Goal: Task Accomplishment & Management: Manage account settings

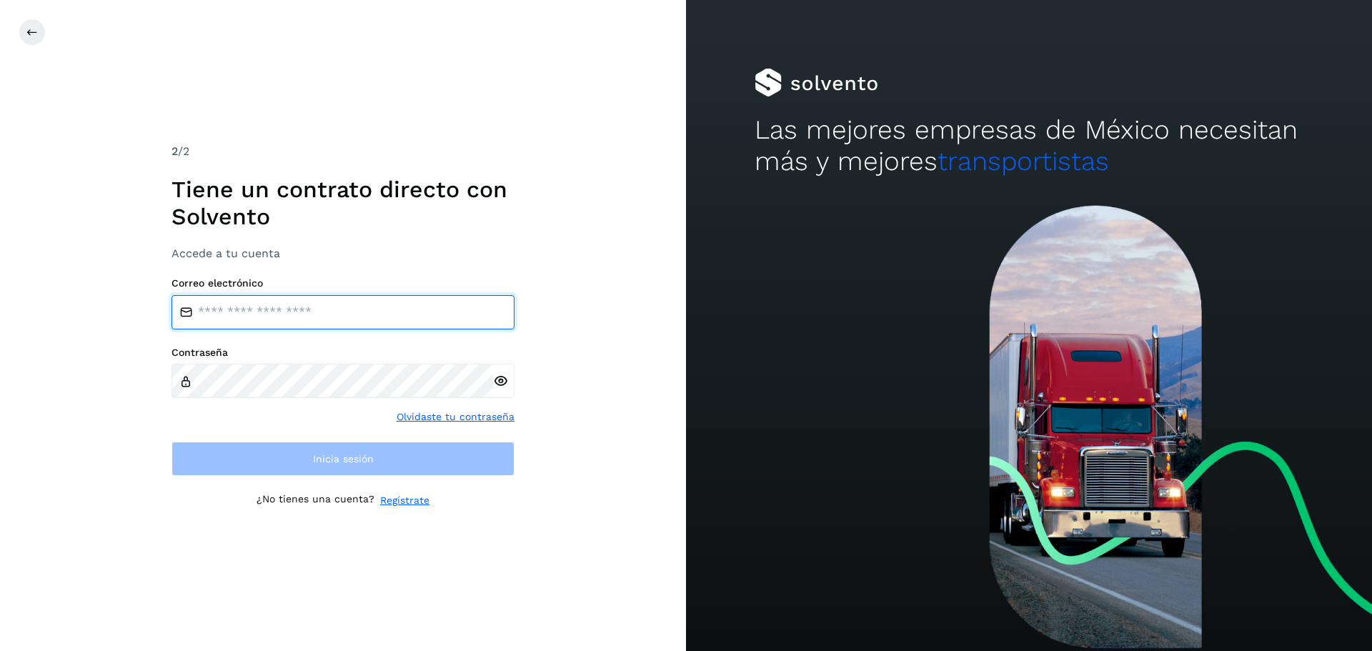
click at [225, 314] on input "email" at bounding box center [342, 312] width 343 height 34
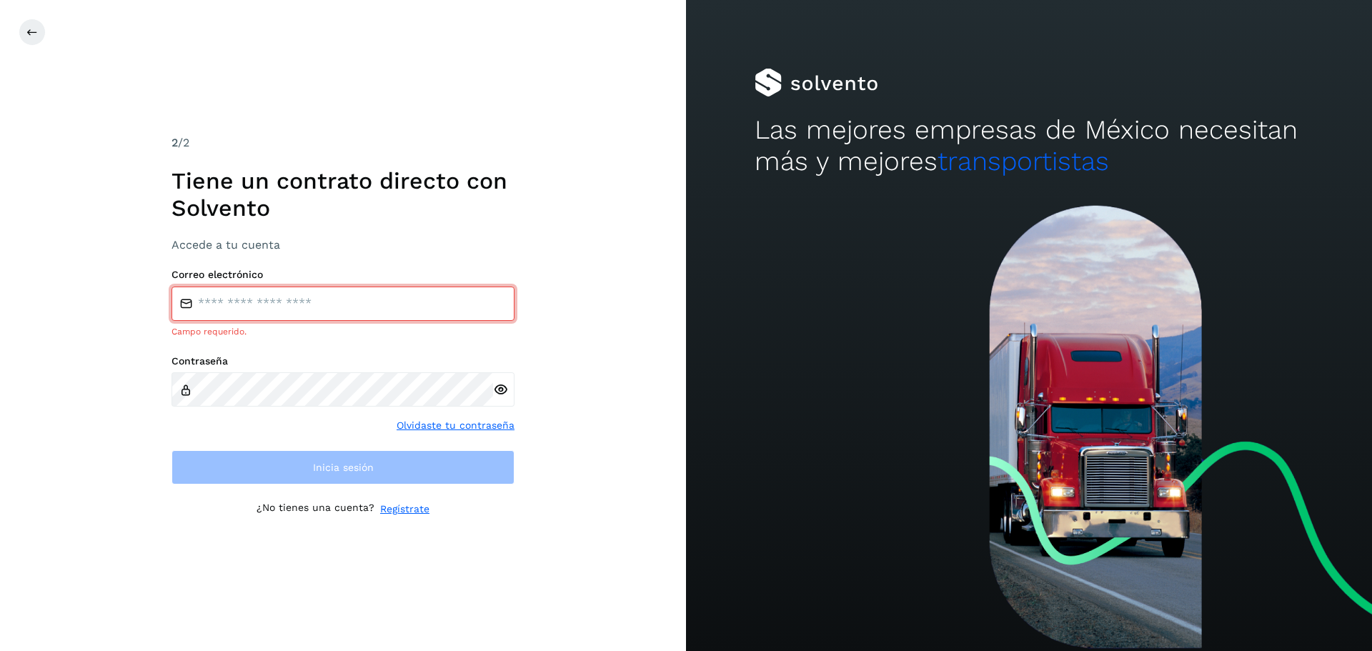
type input "**********"
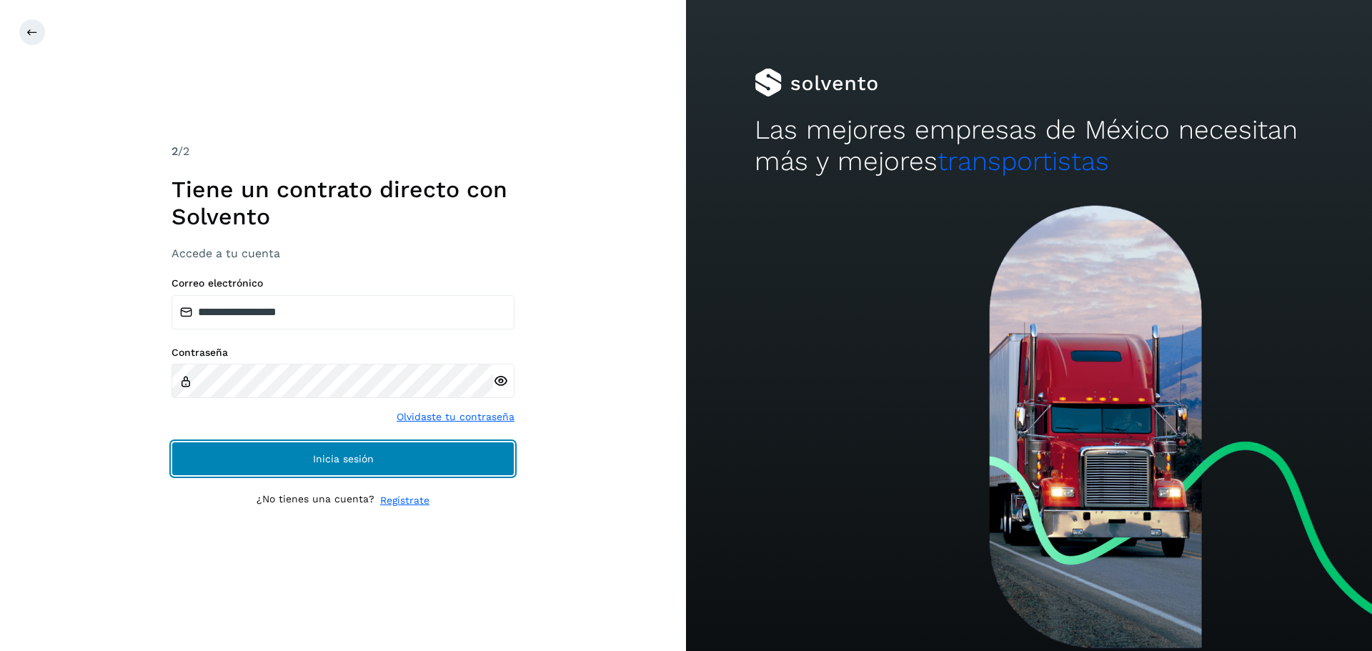
click at [384, 446] on button "Inicia sesión" at bounding box center [342, 458] width 343 height 34
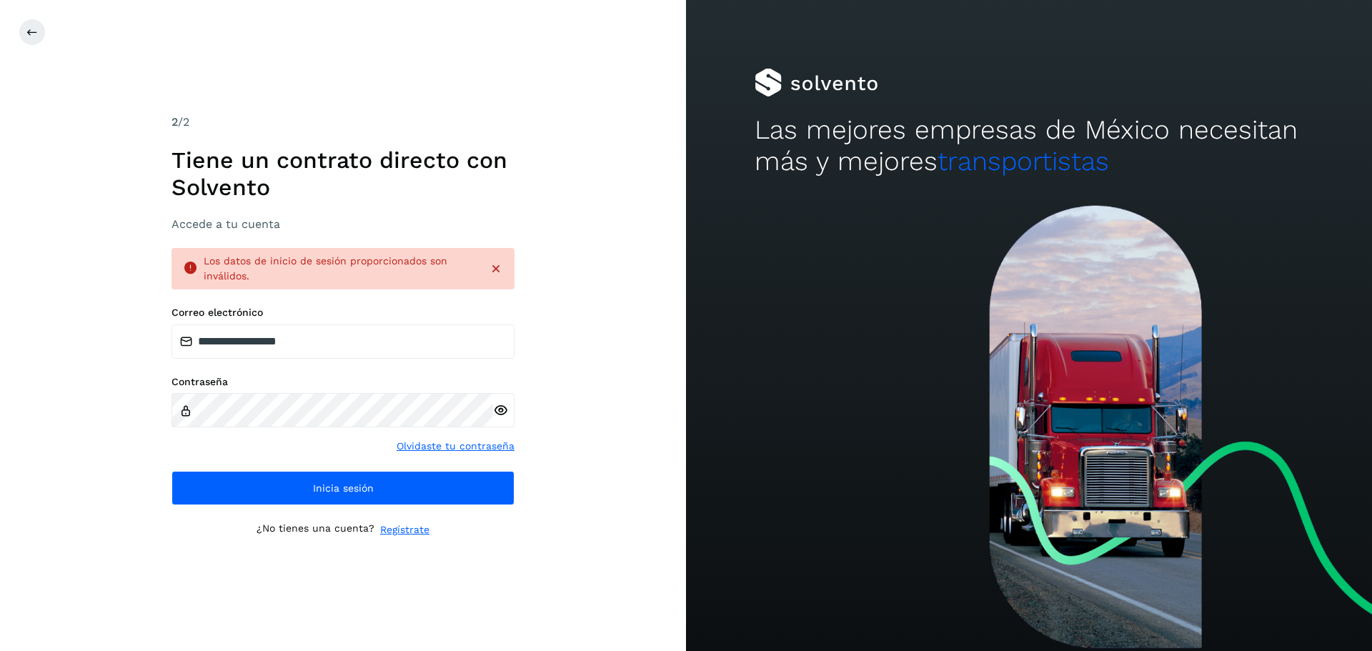
click at [499, 411] on icon at bounding box center [500, 410] width 15 height 15
click at [86, 416] on div "**********" at bounding box center [343, 325] width 686 height 651
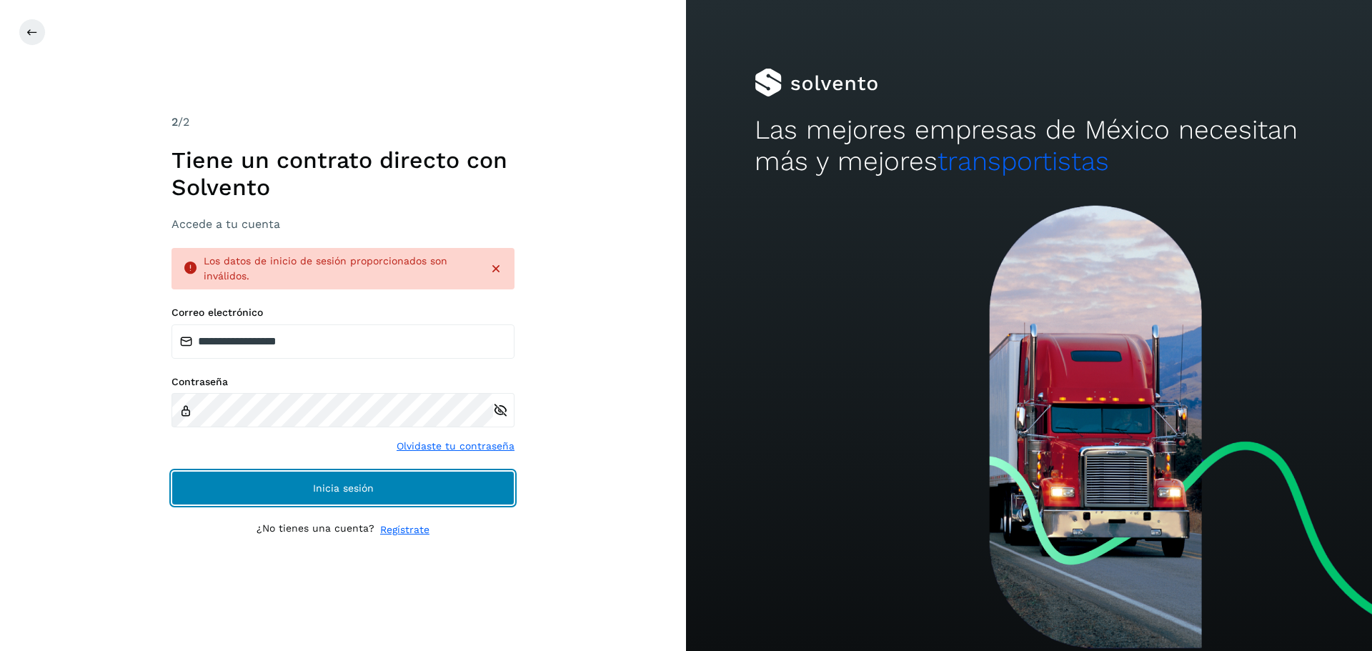
click at [329, 494] on button "Inicia sesión" at bounding box center [342, 488] width 343 height 34
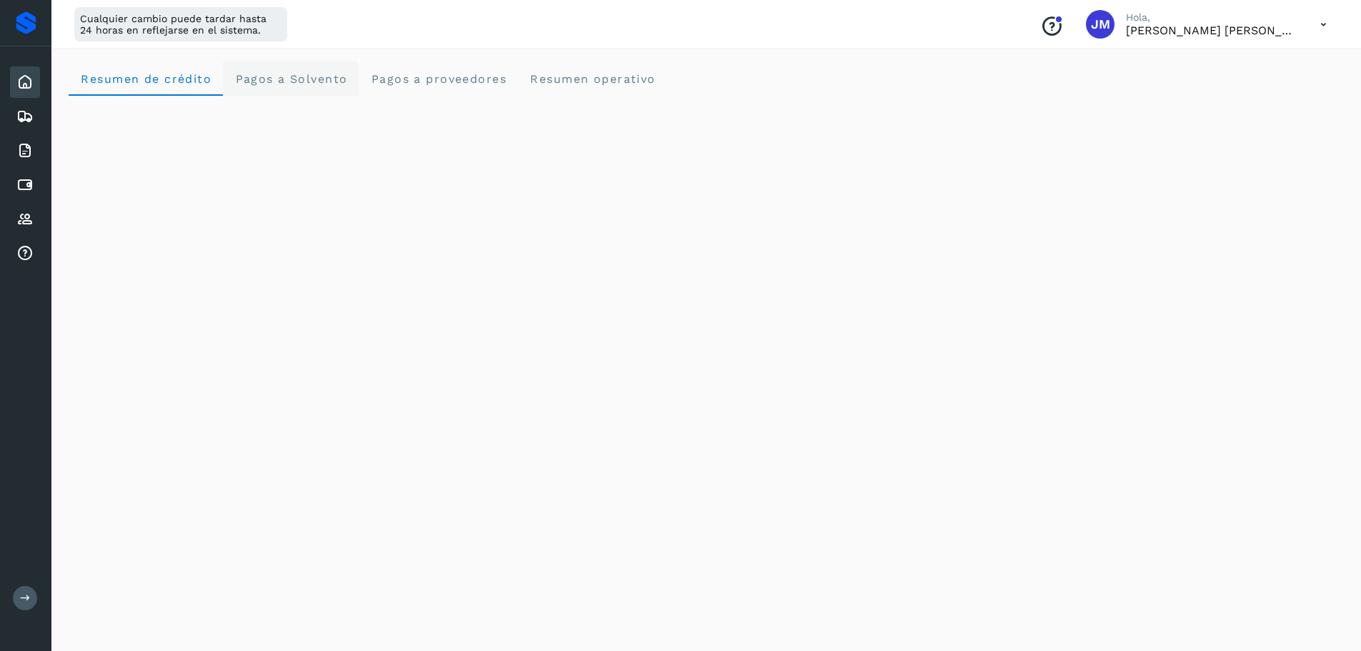
click at [282, 72] on span "Pagos a Solvento" at bounding box center [290, 79] width 113 height 14
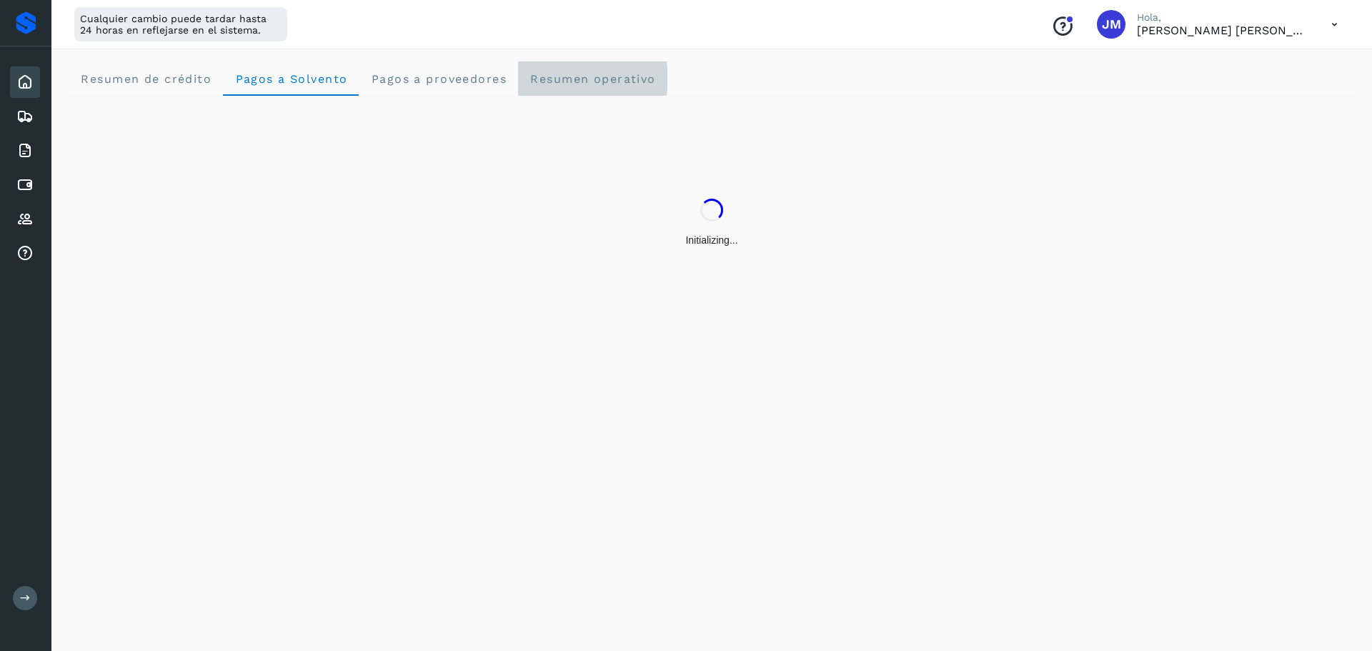
click at [584, 70] on operativo "Resumen operativo" at bounding box center [592, 78] width 149 height 34
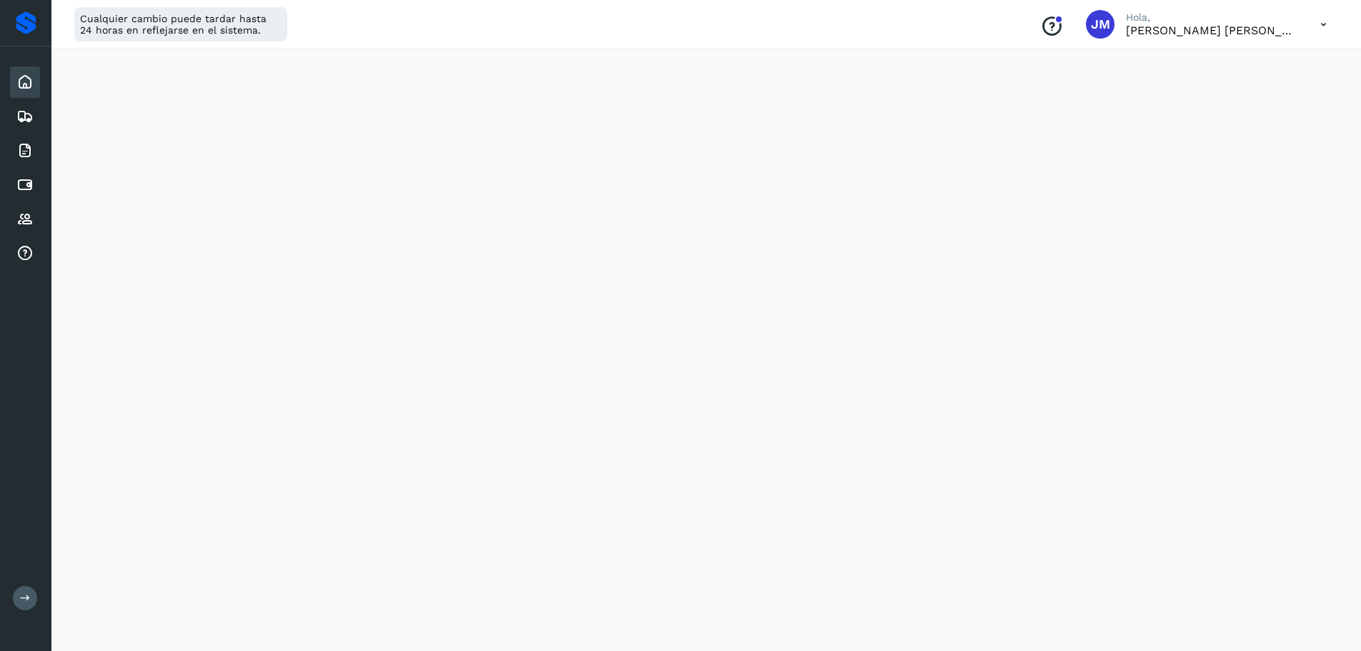
scroll to position [819, 0]
click at [24, 598] on icon at bounding box center [25, 597] width 11 height 11
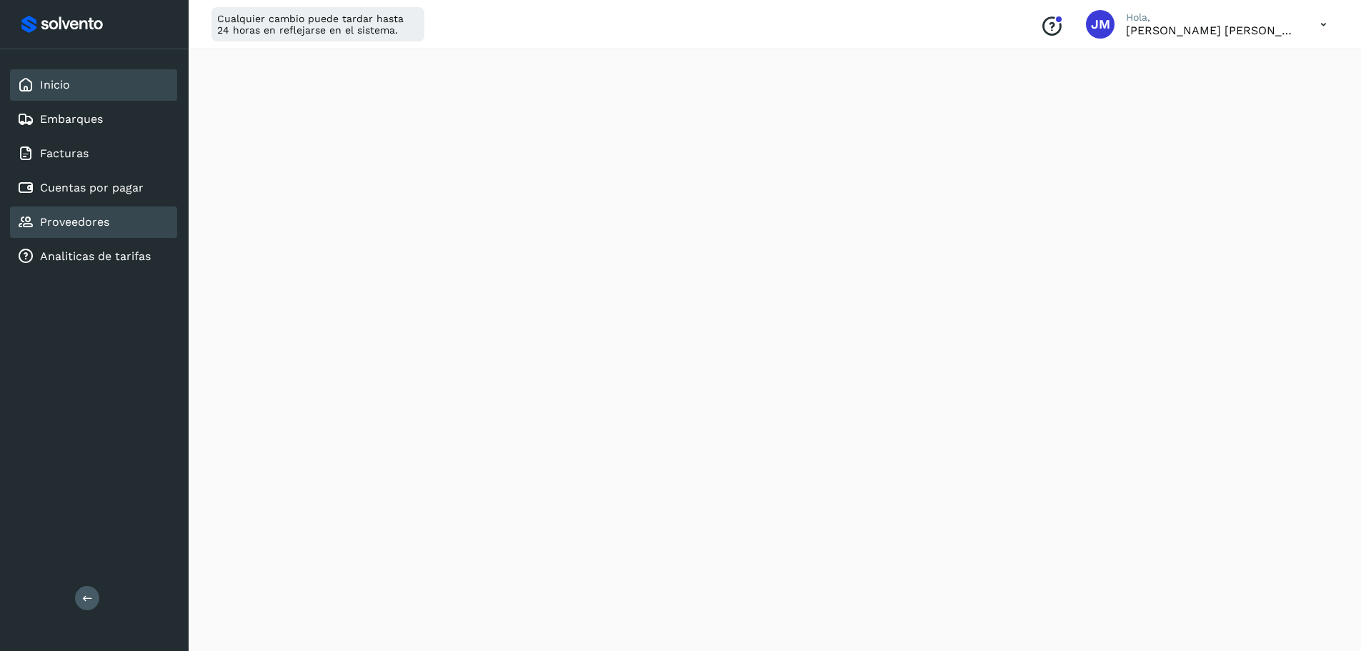
click at [73, 219] on link "Proveedores" at bounding box center [74, 222] width 69 height 14
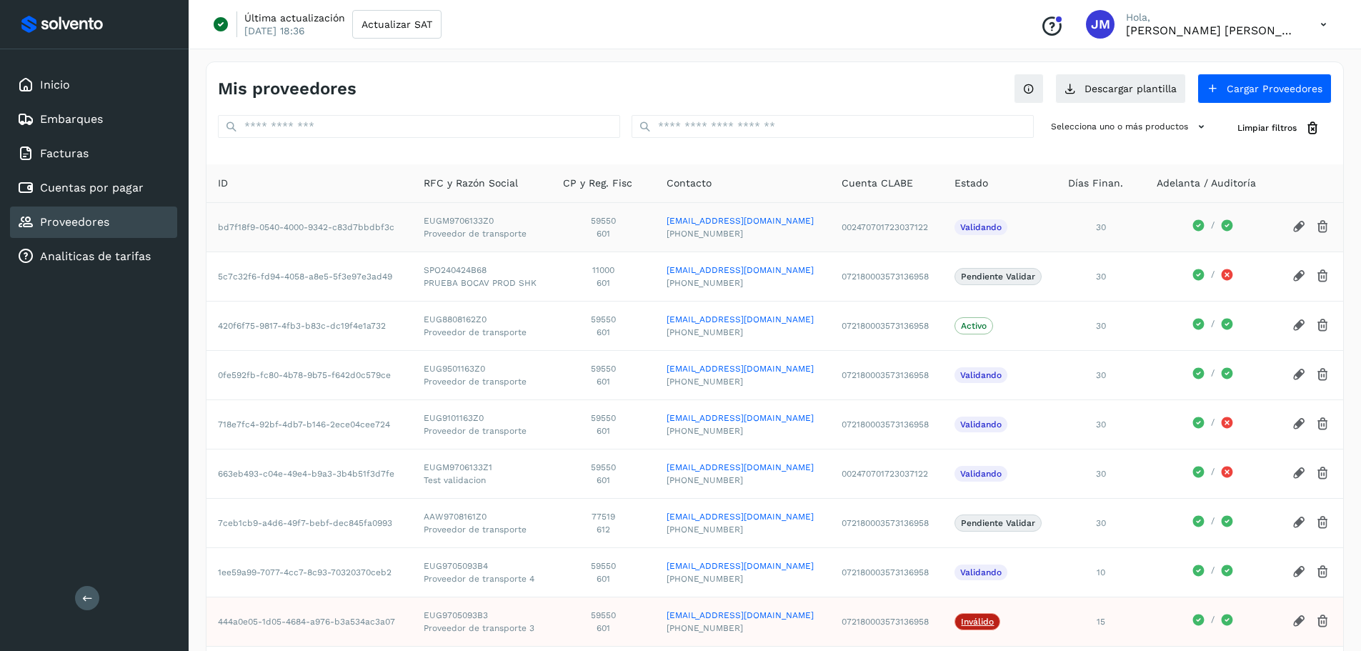
click at [1295, 226] on icon at bounding box center [1299, 226] width 15 height 15
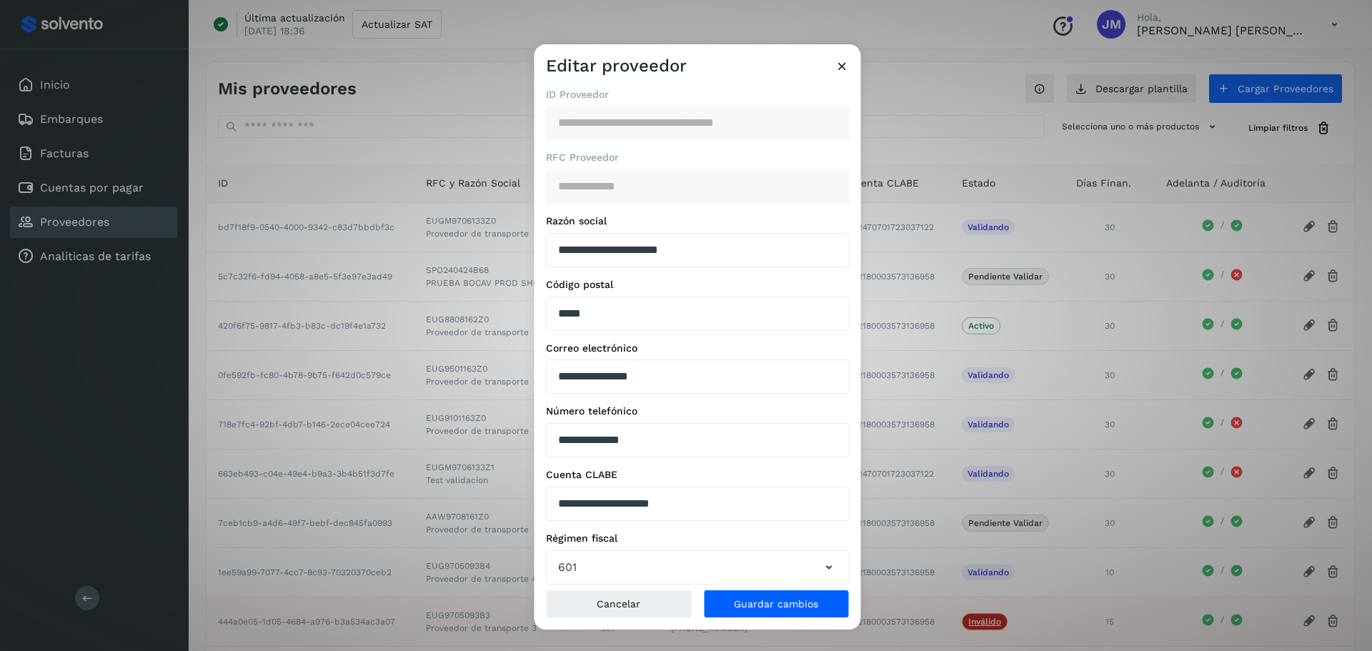
click at [836, 72] on icon at bounding box center [841, 66] width 15 height 15
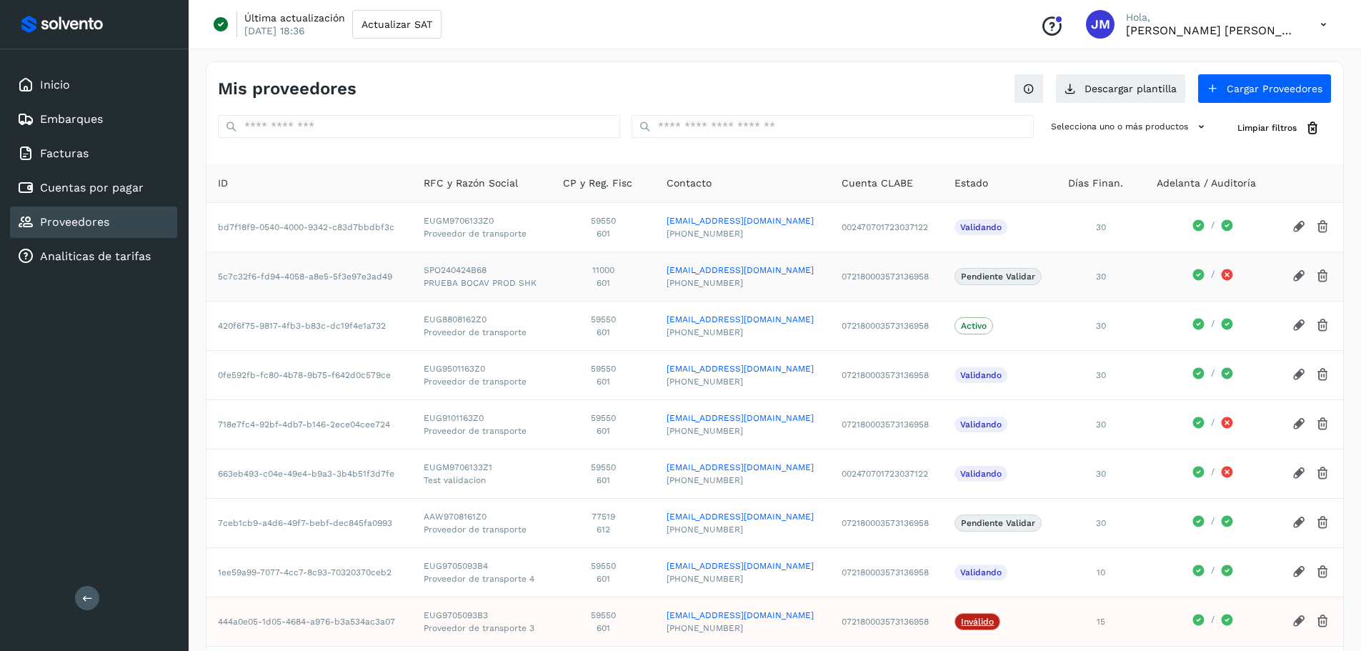
click at [1322, 277] on icon at bounding box center [1322, 276] width 15 height 15
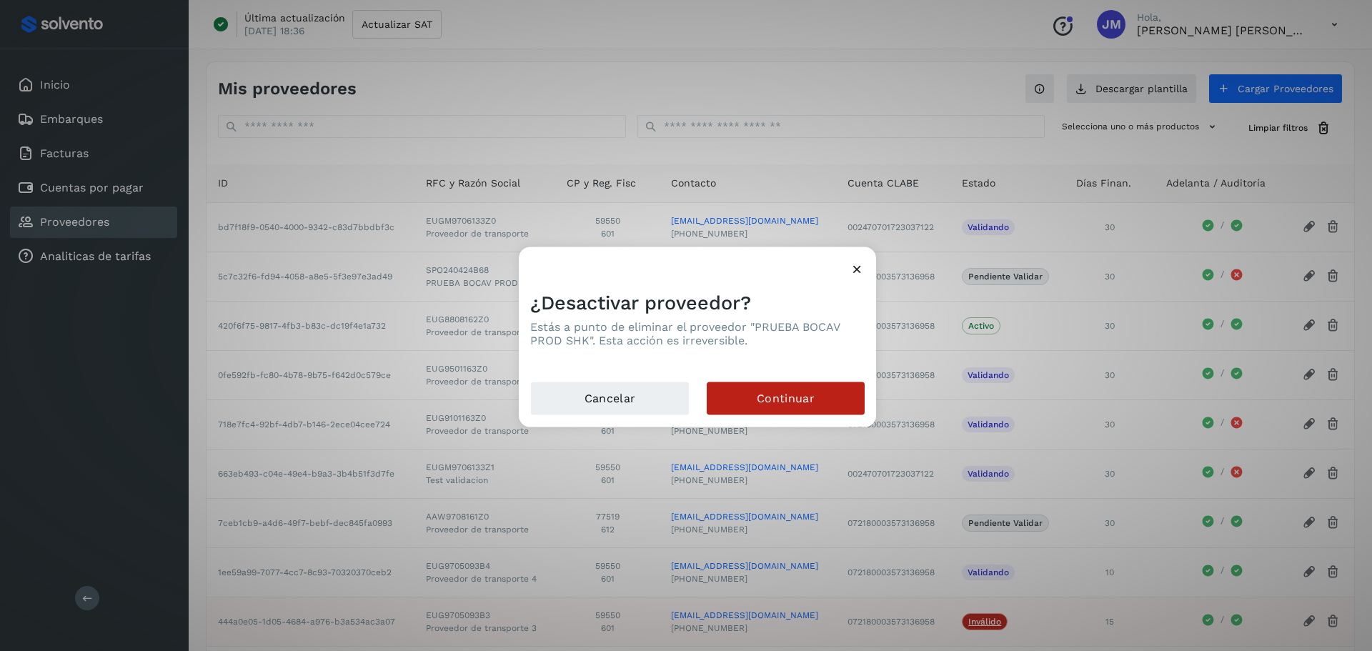
click at [857, 269] on icon at bounding box center [856, 268] width 15 height 15
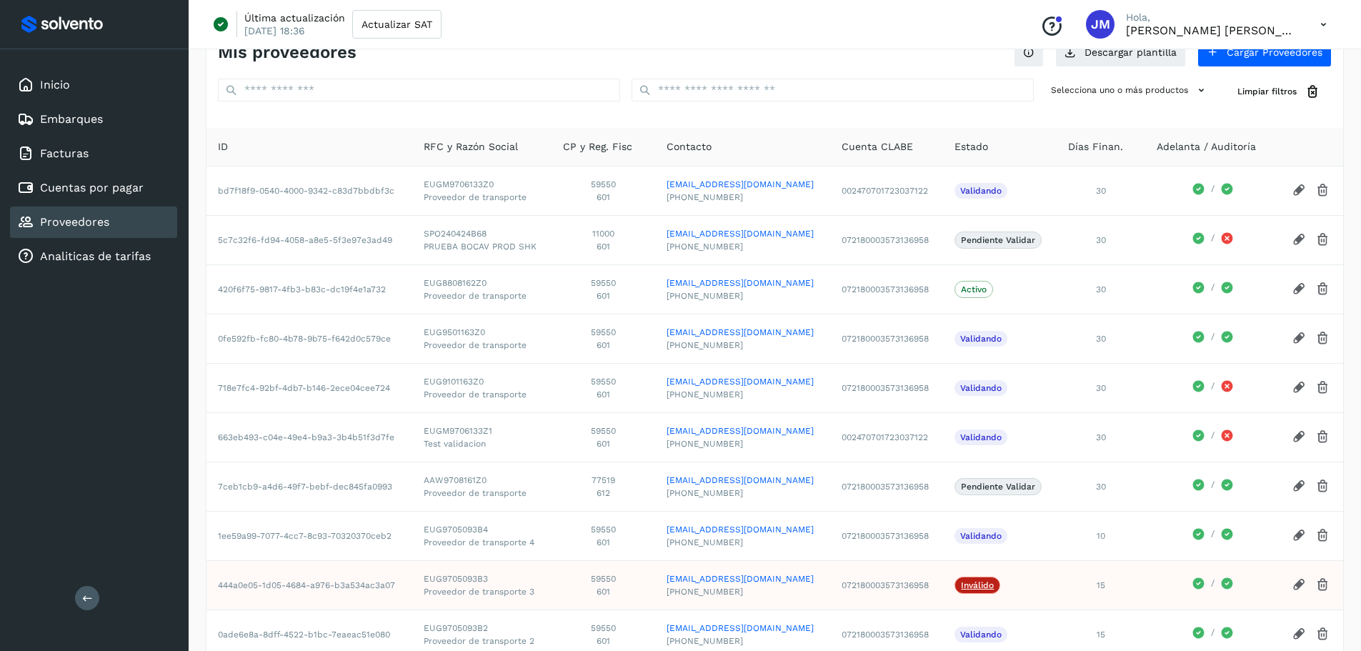
scroll to position [71, 0]
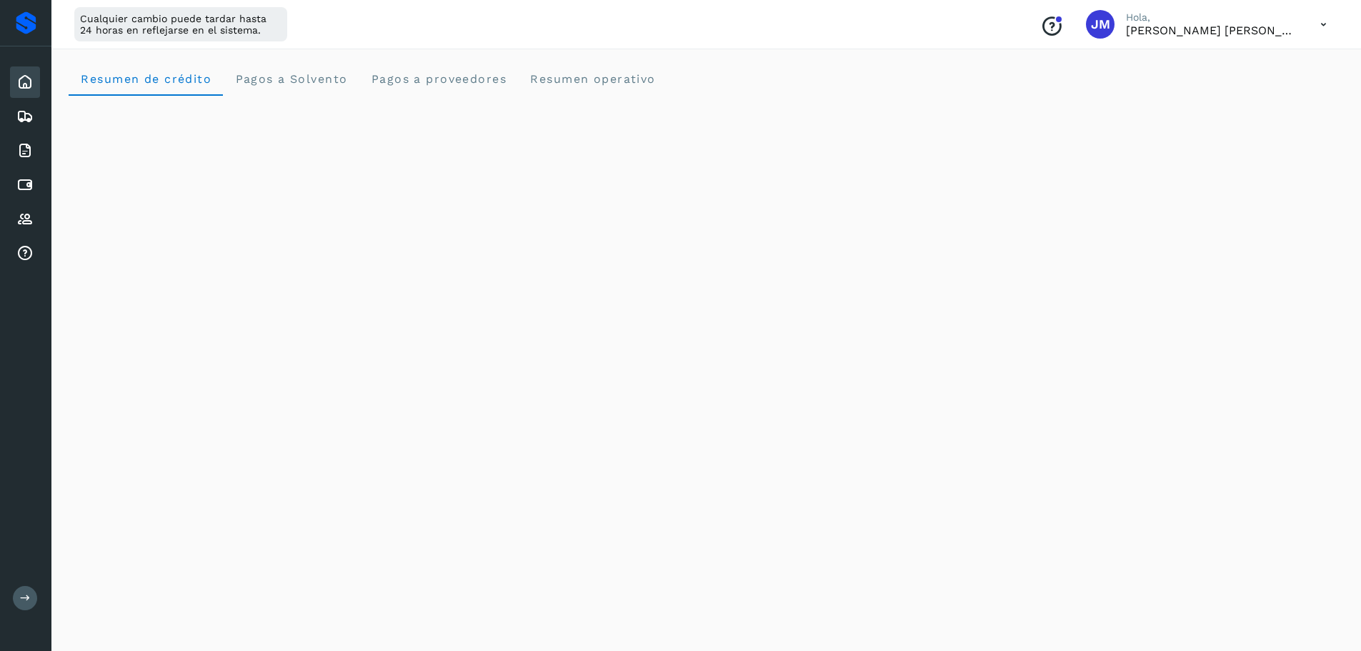
click at [26, 591] on button at bounding box center [25, 598] width 24 height 24
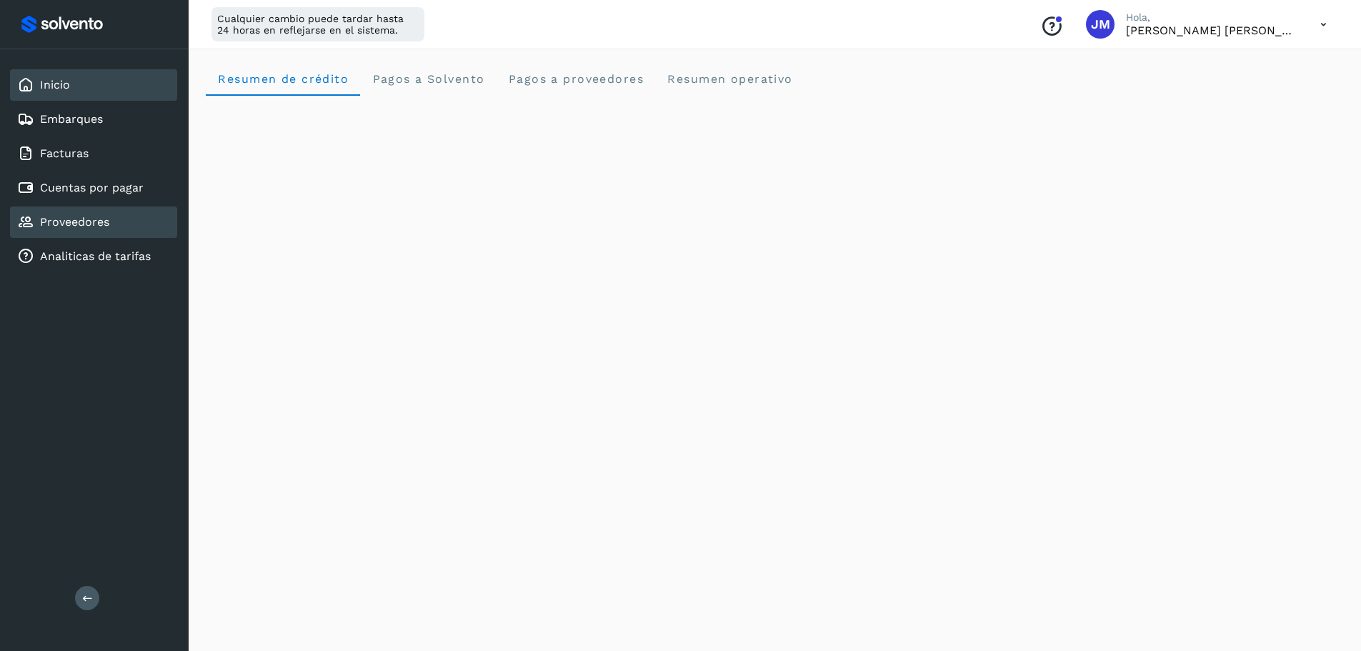
click at [70, 224] on link "Proveedores" at bounding box center [74, 222] width 69 height 14
